Goal: Task Accomplishment & Management: Manage account settings

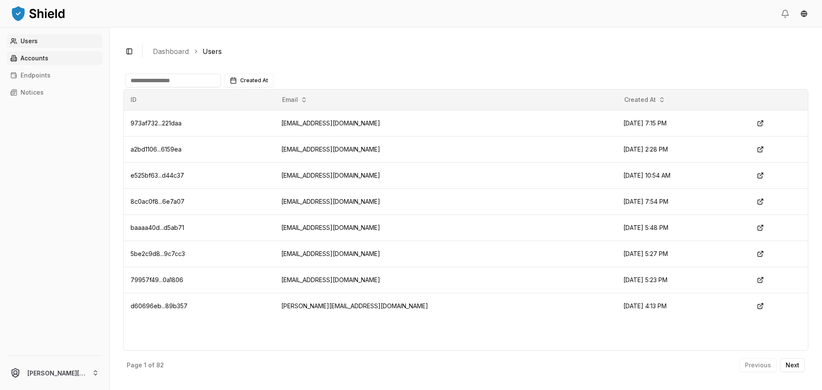
click at [78, 62] on link "Accounts" at bounding box center [54, 58] width 95 height 14
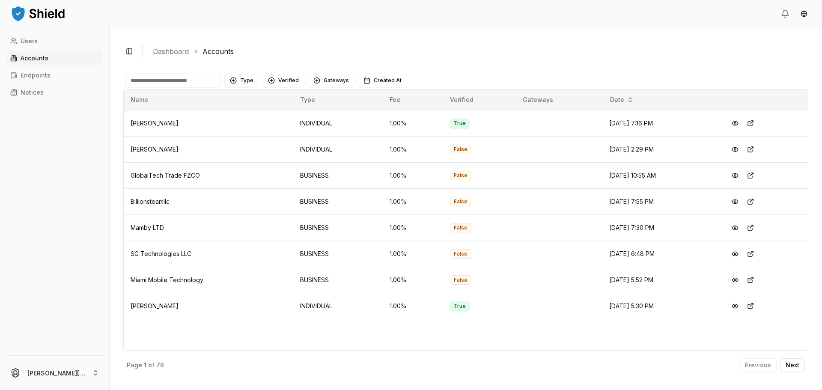
click at [211, 79] on input at bounding box center [173, 81] width 96 height 14
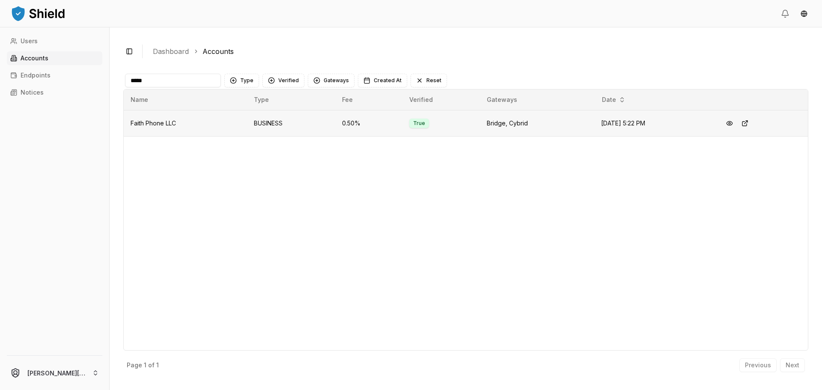
type input "*****"
click at [256, 120] on td "BUSINESS" at bounding box center [291, 123] width 89 height 26
click at [732, 119] on button at bounding box center [729, 123] width 15 height 15
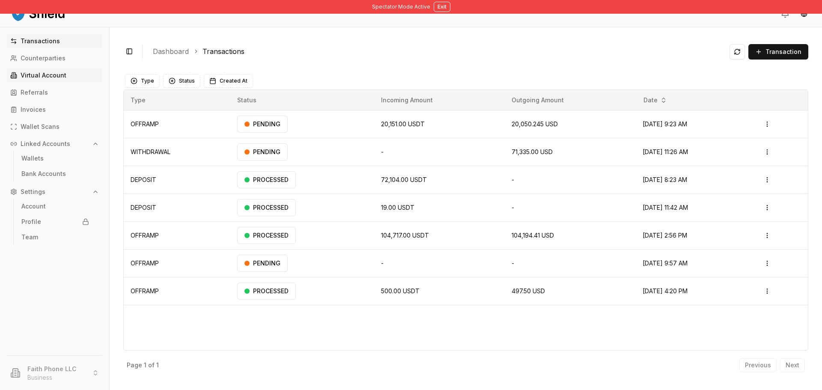
click at [55, 77] on p "Virtual Account" at bounding box center [44, 75] width 46 height 6
click at [53, 84] on div "Transactions Counterparties Virtual Account Referrals Invoices Wallet Scans Lin…" at bounding box center [54, 189] width 109 height 311
click at [51, 75] on p "Virtual Account" at bounding box center [44, 75] width 46 height 6
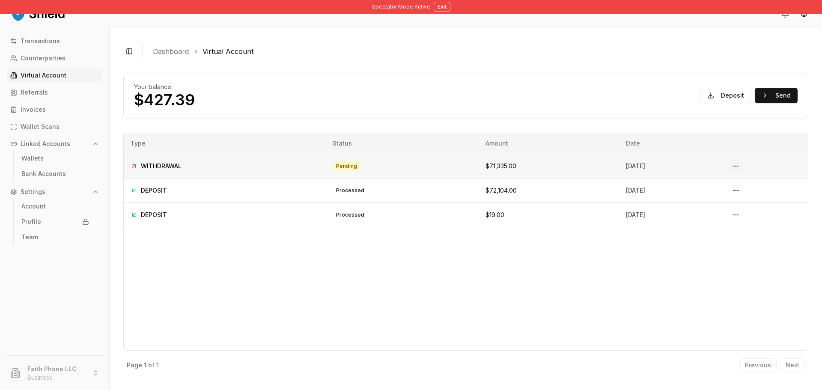
click at [741, 168] on button at bounding box center [736, 166] width 14 height 14
click at [743, 166] on button at bounding box center [736, 166] width 14 height 14
click at [743, 163] on button at bounding box center [736, 166] width 14 height 14
click at [67, 179] on link "Bank Accounts" at bounding box center [55, 174] width 74 height 14
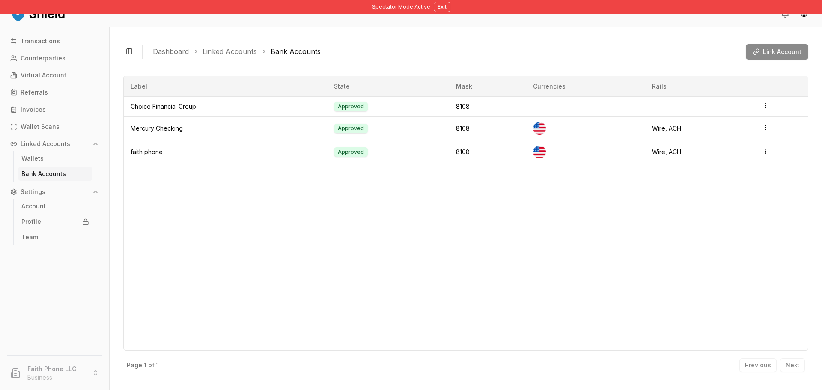
click at [68, 176] on link "Bank Accounts" at bounding box center [55, 174] width 74 height 14
click at [766, 50] on span "Link Account" at bounding box center [782, 52] width 39 height 9
click at [764, 129] on icon "button" at bounding box center [765, 127] width 7 height 7
click at [711, 176] on div "Label State Mask Currencies Rails Choice Financial Group Approved 8108 Mercury …" at bounding box center [465, 213] width 685 height 275
click at [60, 75] on p "Virtual Account" at bounding box center [44, 75] width 46 height 6
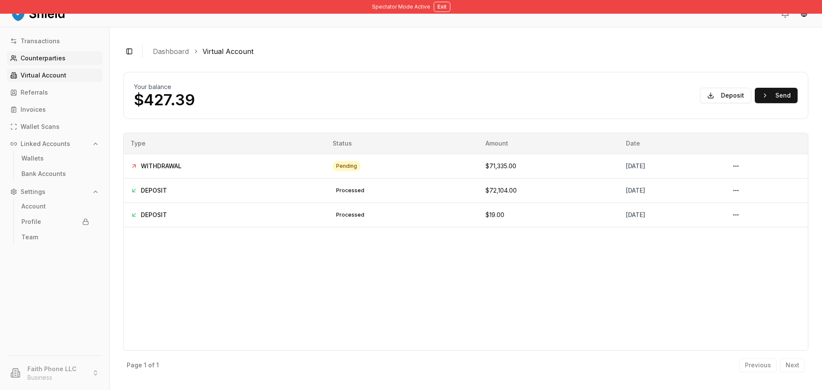
click at [51, 61] on p "Counterparties" at bounding box center [43, 58] width 45 height 6
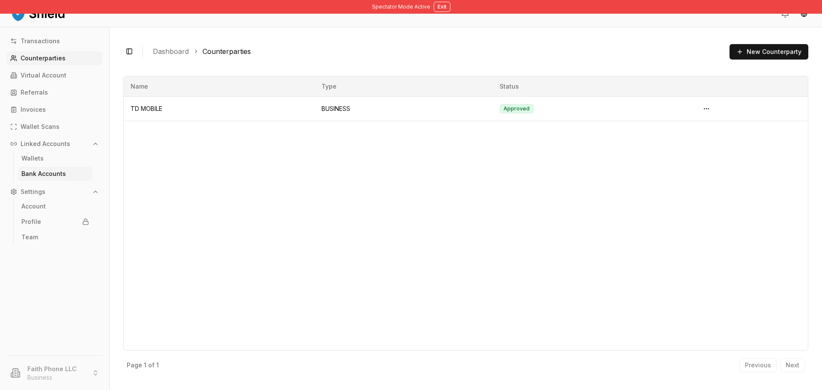
click at [61, 170] on link "Bank Accounts" at bounding box center [55, 174] width 74 height 14
